Goal: Find contact information: Find contact information

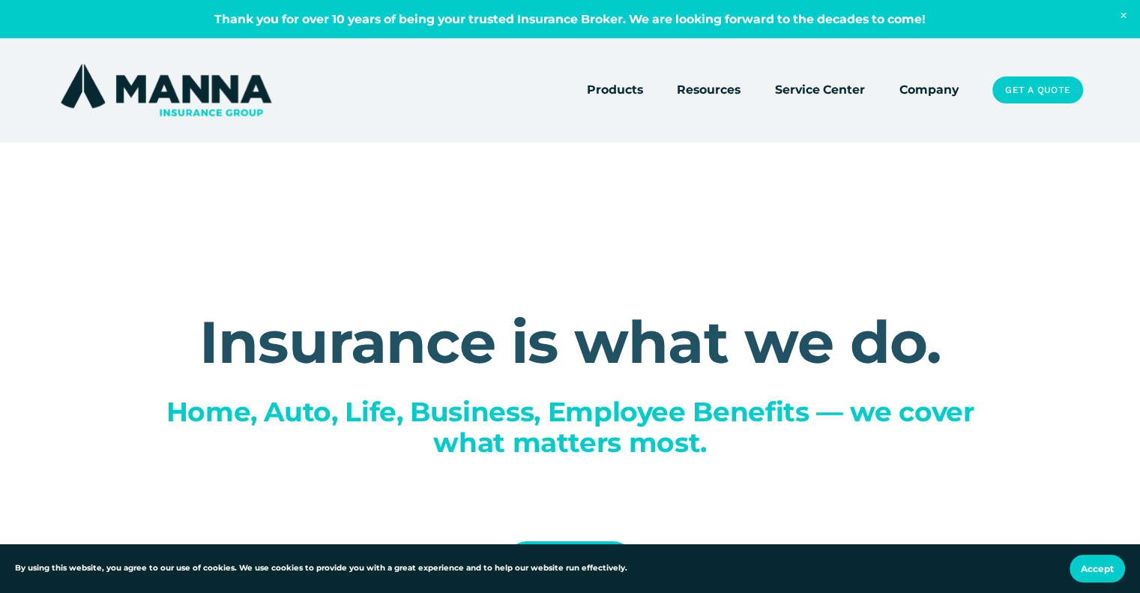
click at [940, 98] on link "Company" at bounding box center [928, 89] width 59 height 21
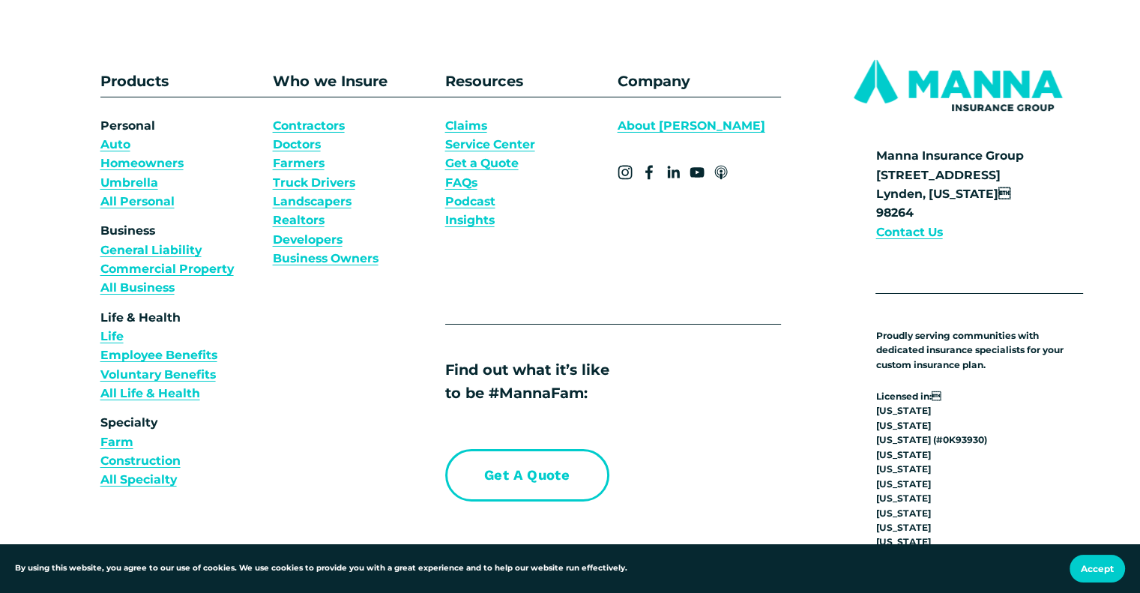
scroll to position [11044, 0]
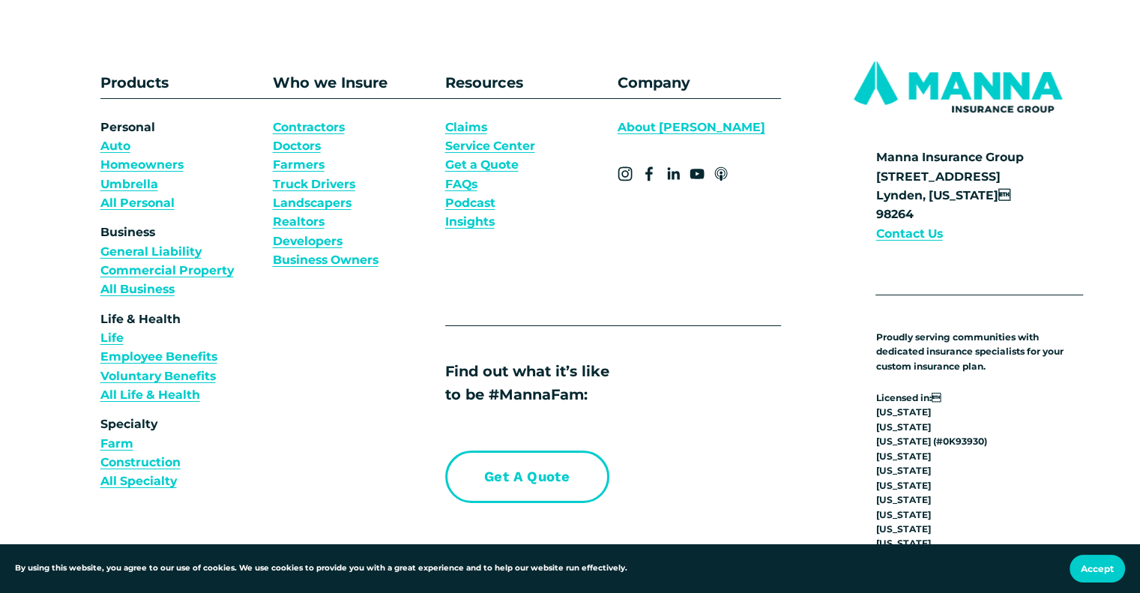
click at [918, 241] on strong "Contact Us" at bounding box center [908, 233] width 67 height 14
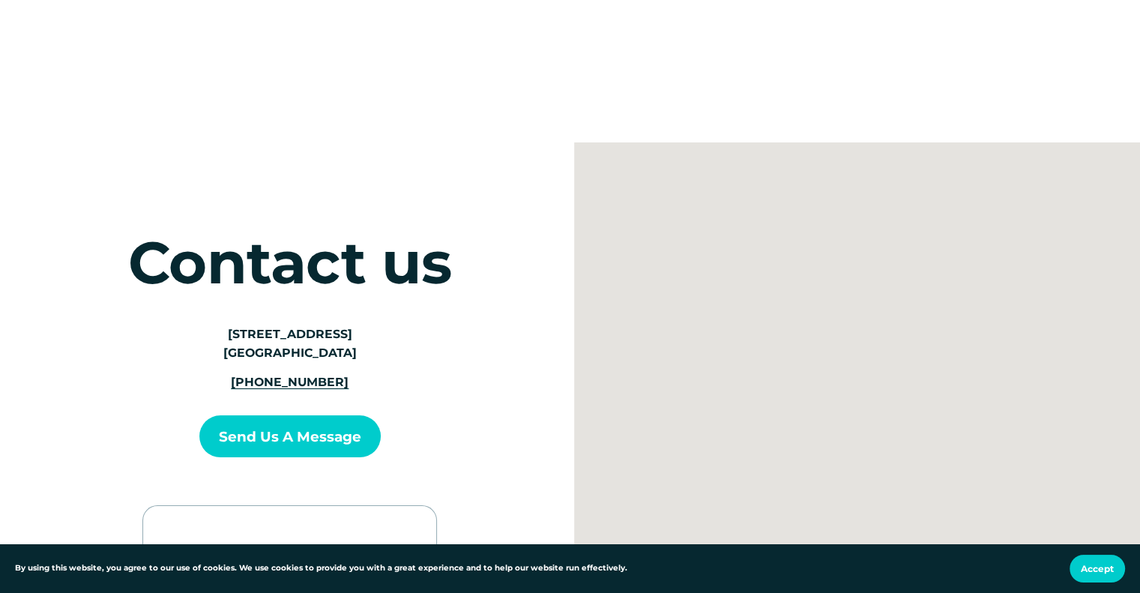
scroll to position [39, 0]
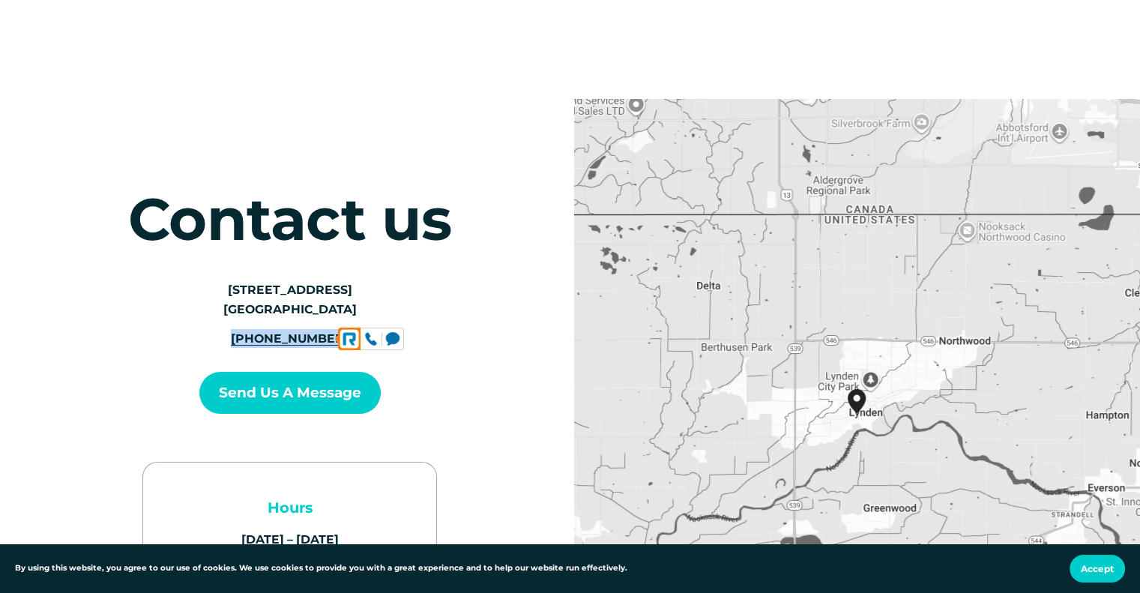
drag, startPoint x: 365, startPoint y: 346, endPoint x: 246, endPoint y: 341, distance: 119.3
click at [246, 341] on p "[PHONE_NUMBER]" at bounding box center [291, 338] width 208 height 19
copy span "[PHONE_NUMBER]"
click at [156, 152] on div "Contact us ← Move left → Move right ↑ Move up ↓ Move down + Zoom in - Zoom out …" at bounding box center [570, 413] width 1140 height 628
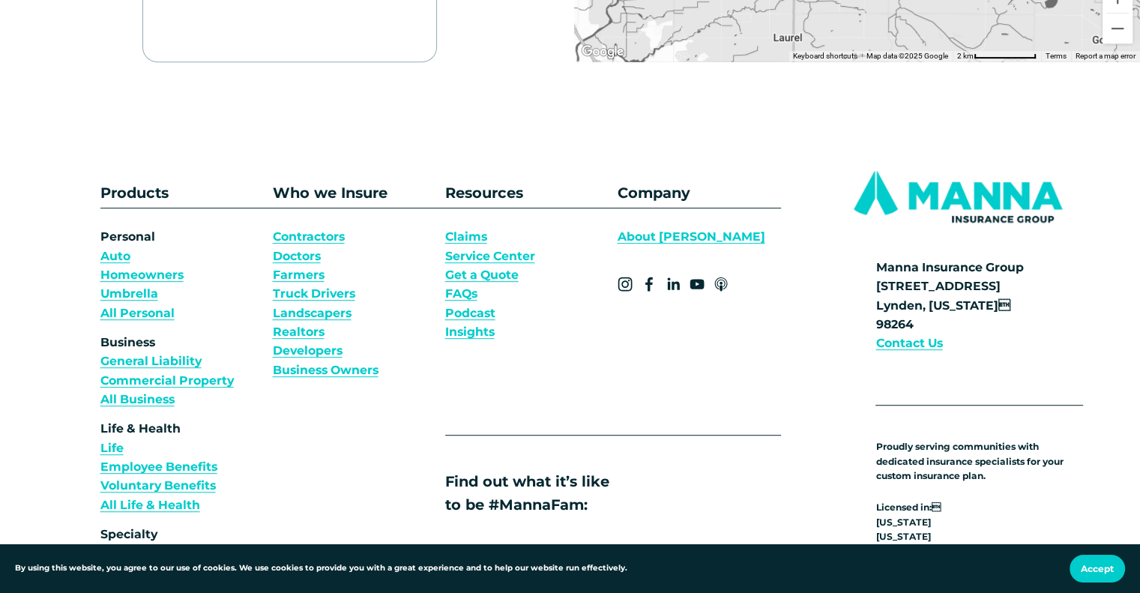
scroll to position [707, 0]
